Goal: Answer question/provide support

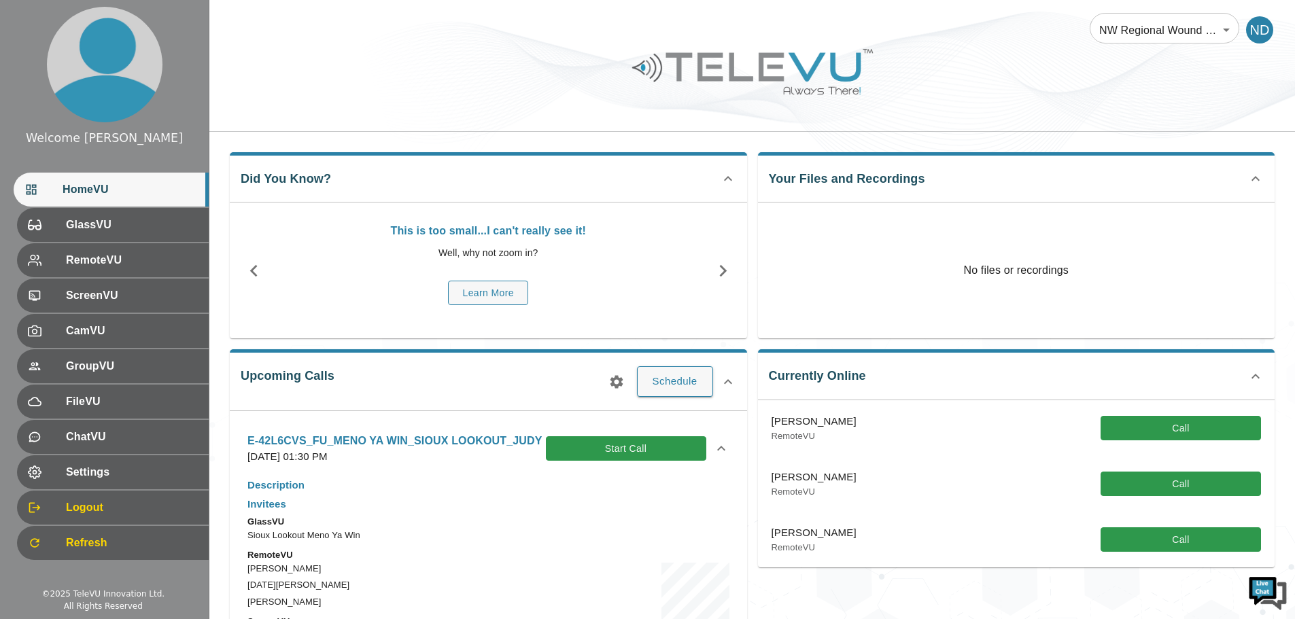
scroll to position [204, 0]
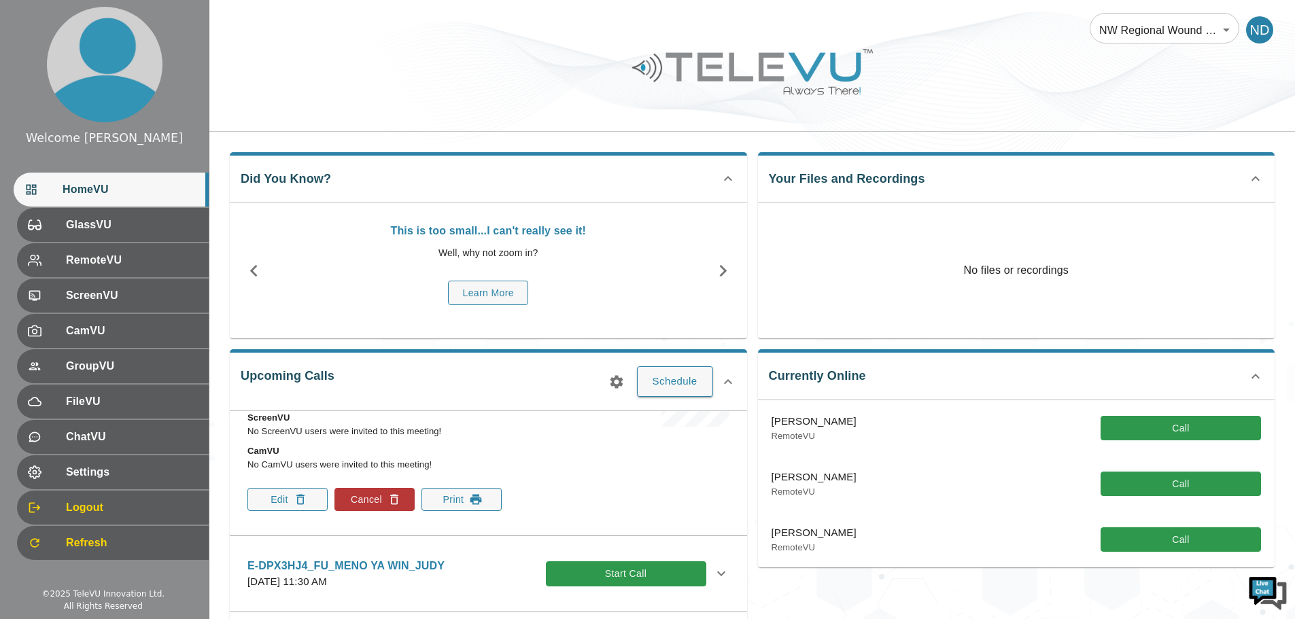
click at [729, 379] on icon at bounding box center [728, 382] width 16 height 16
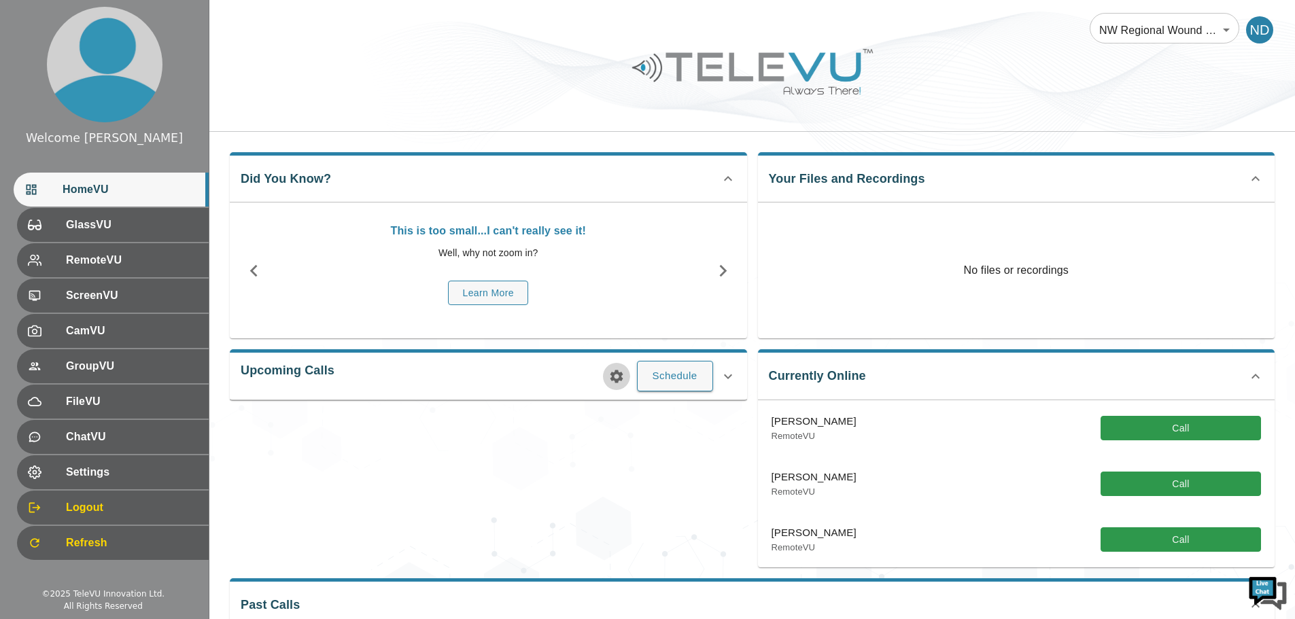
click at [613, 371] on icon "button" at bounding box center [617, 377] width 16 height 16
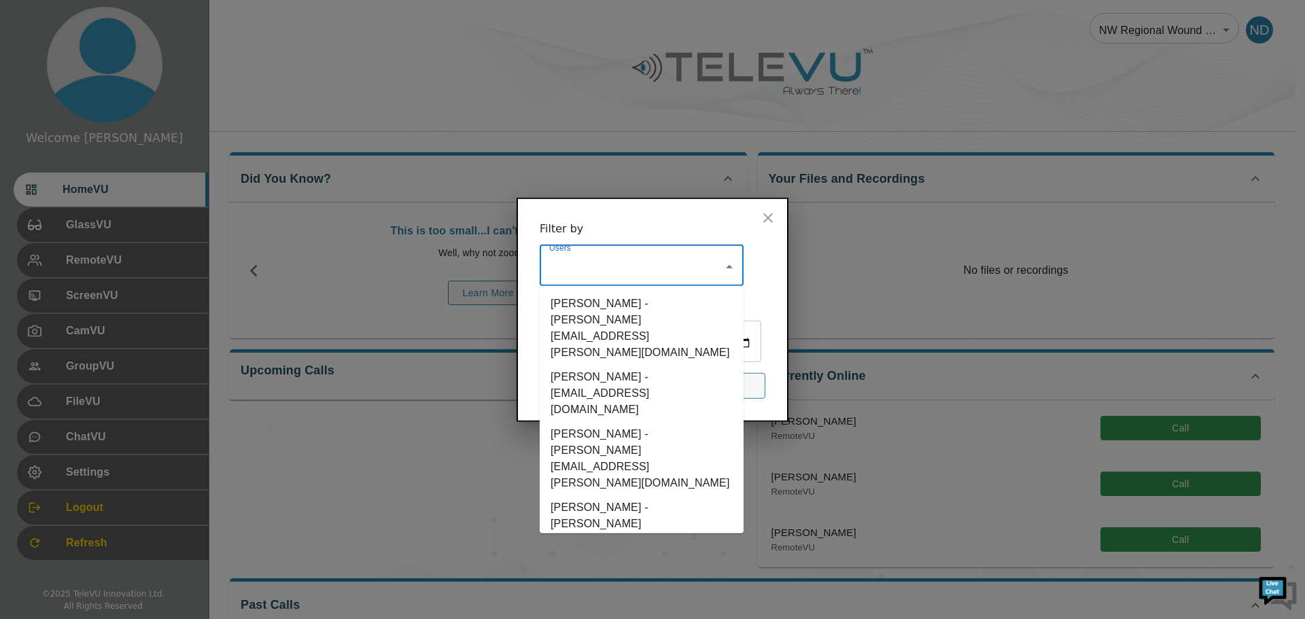
drag, startPoint x: 584, startPoint y: 267, endPoint x: 543, endPoint y: 263, distance: 40.9
click at [543, 263] on div "Users" at bounding box center [642, 267] width 204 height 38
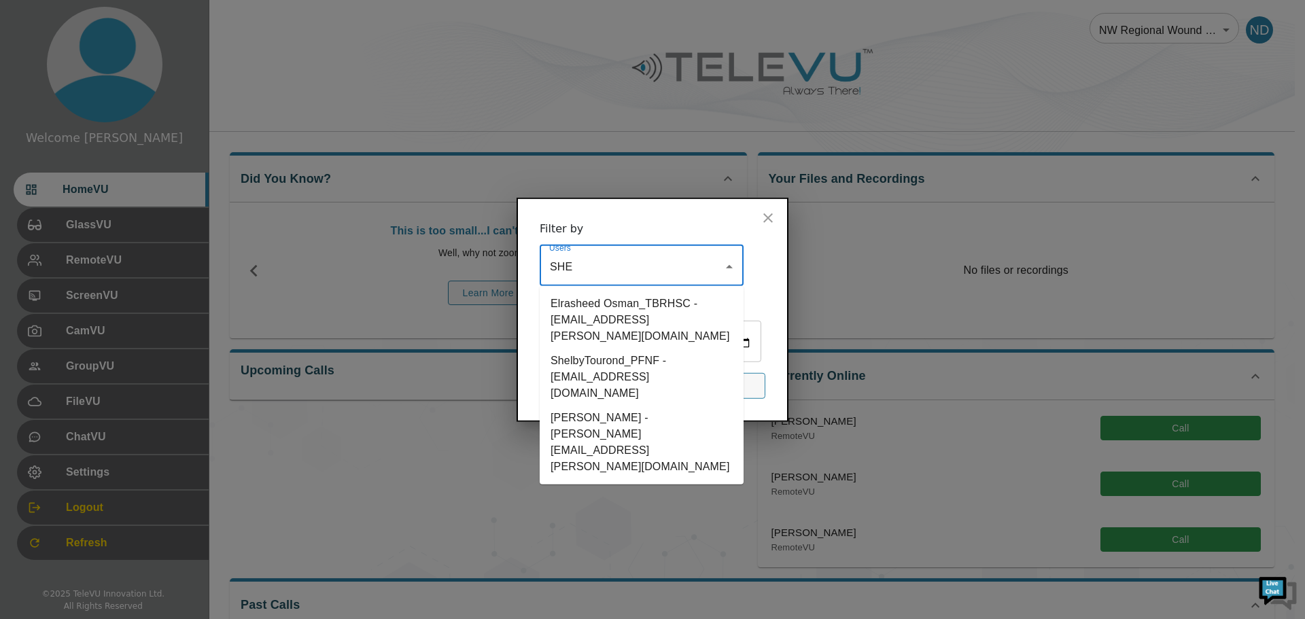
type input "SHER"
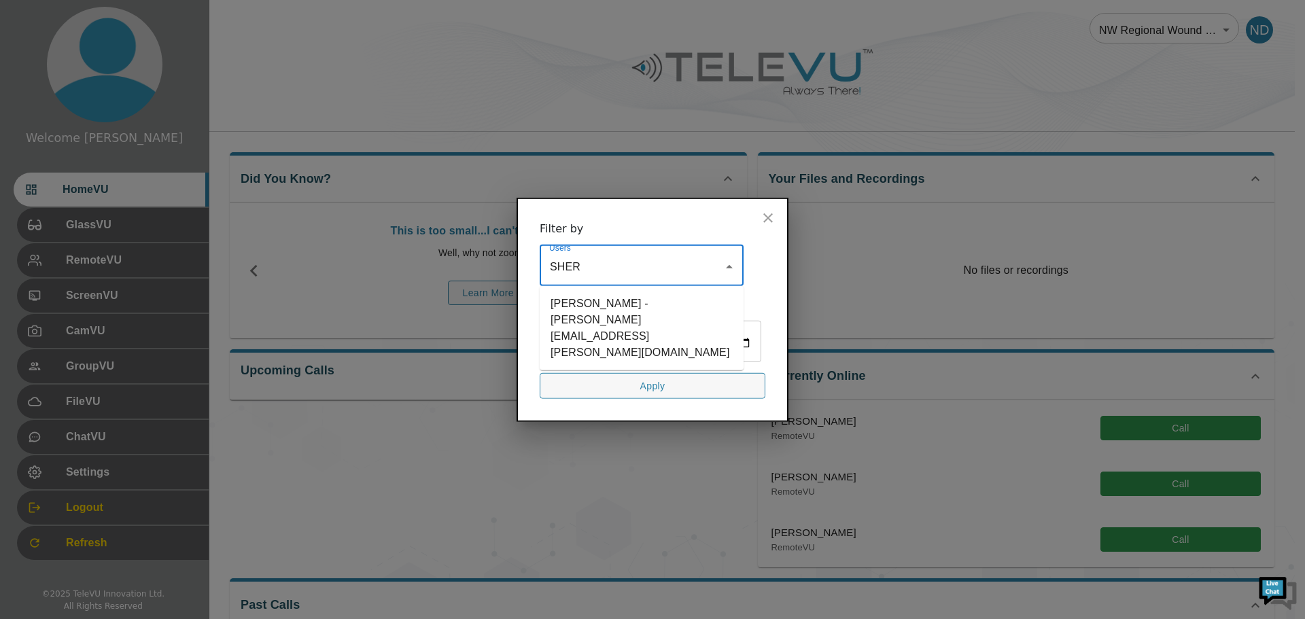
click at [576, 306] on li "[PERSON_NAME] - [PERSON_NAME][EMAIL_ADDRESS][PERSON_NAME][DOMAIN_NAME]" at bounding box center [642, 327] width 204 height 73
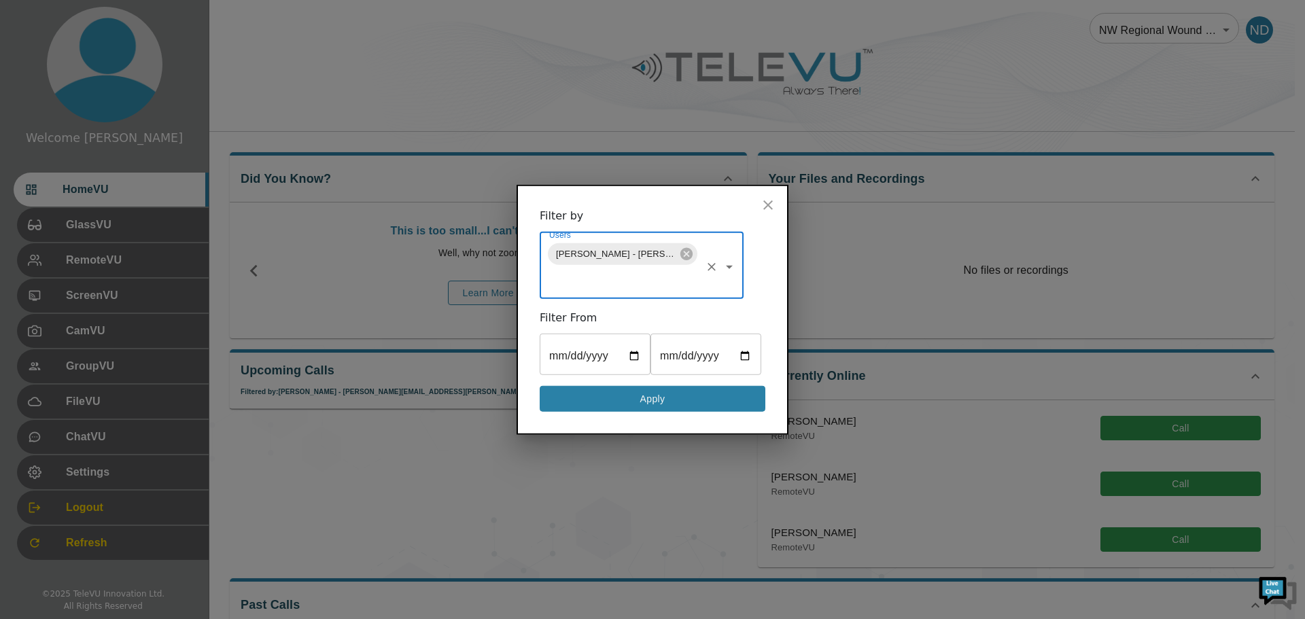
click at [602, 398] on button "Apply" at bounding box center [653, 399] width 226 height 27
